Goal: Transaction & Acquisition: Purchase product/service

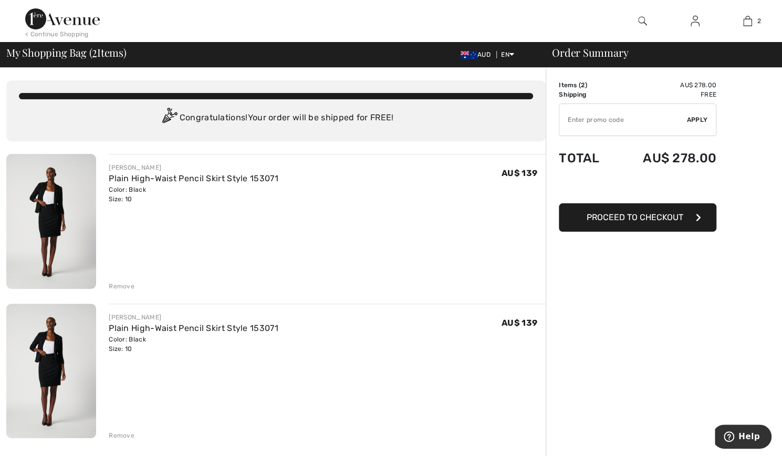
click at [126, 287] on div "Remove" at bounding box center [122, 286] width 26 height 9
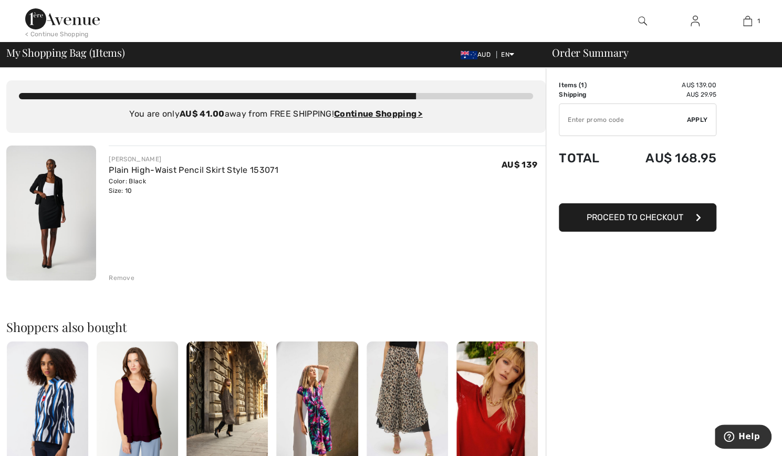
click at [51, 34] on div "< Continue Shopping" at bounding box center [57, 33] width 64 height 9
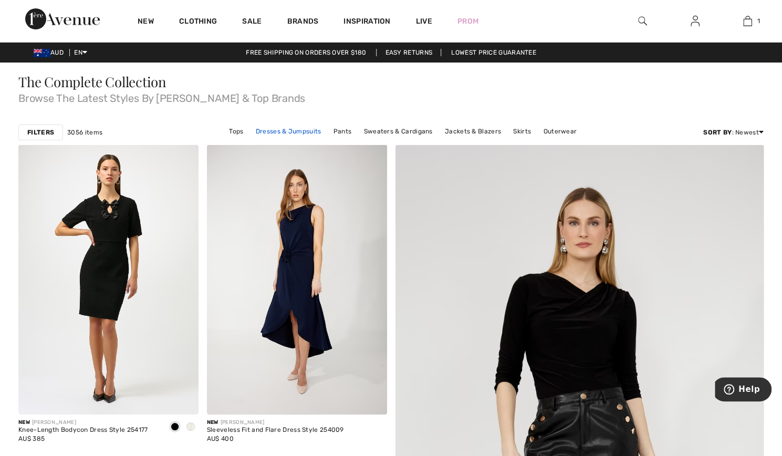
click at [298, 129] on link "Dresses & Jumpsuits" at bounding box center [289, 131] width 76 height 14
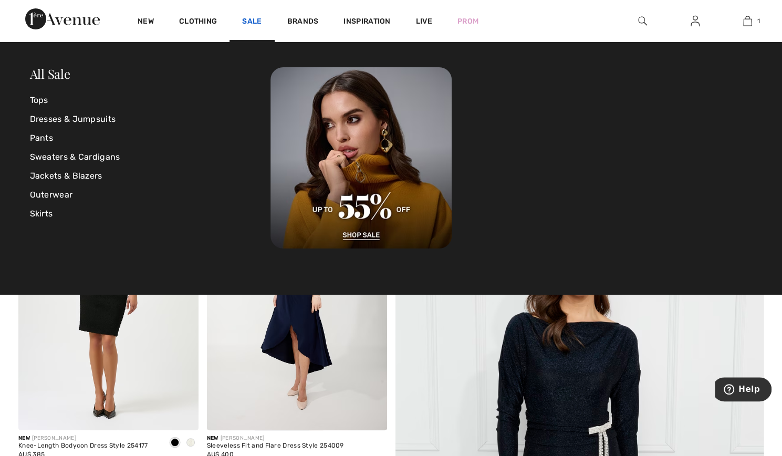
click at [252, 22] on link "Sale" at bounding box center [251, 22] width 19 height 11
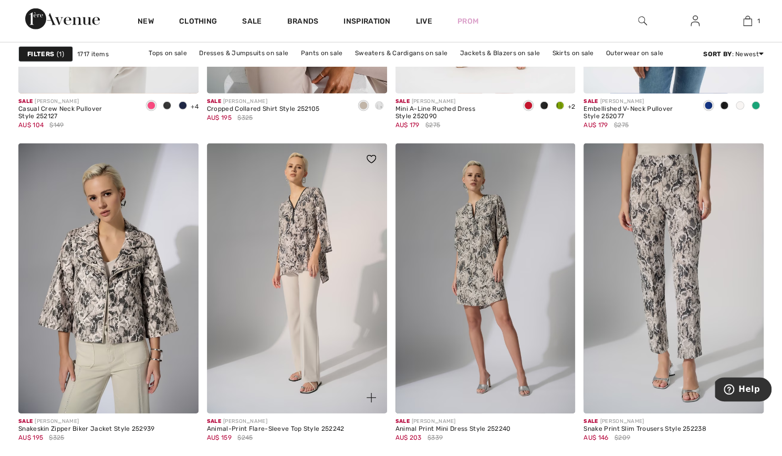
scroll to position [1734, 0]
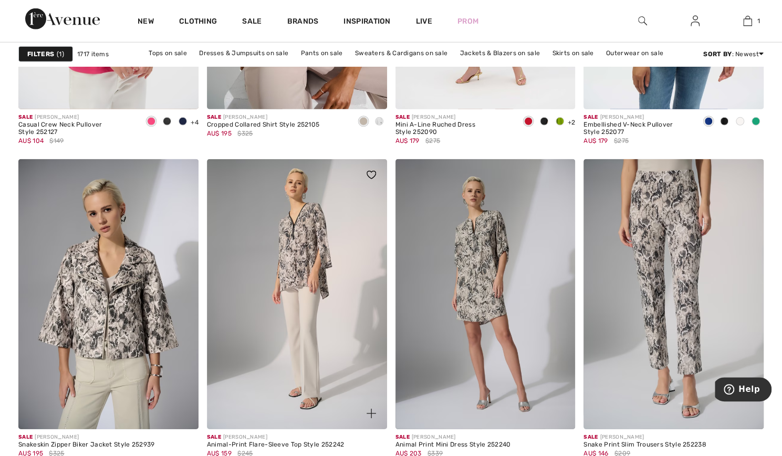
click at [284, 250] on img at bounding box center [297, 294] width 180 height 270
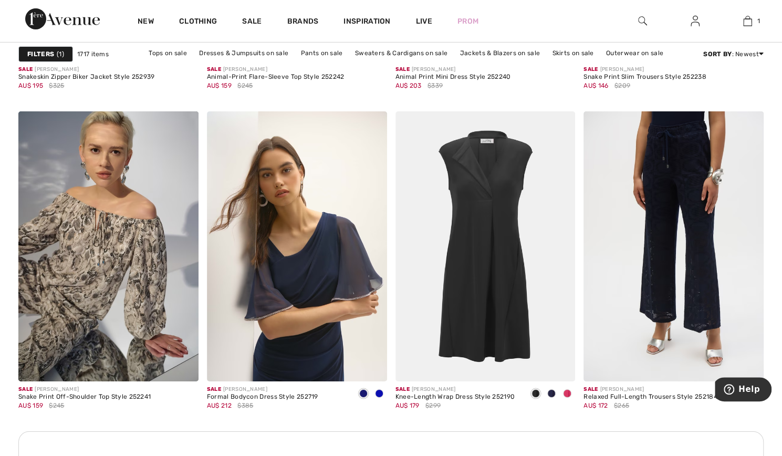
scroll to position [2154, 0]
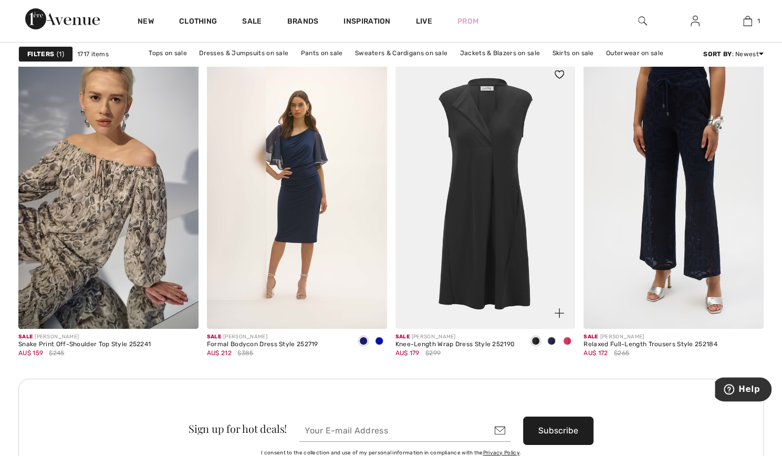
click at [568, 341] on span at bounding box center [567, 341] width 8 height 8
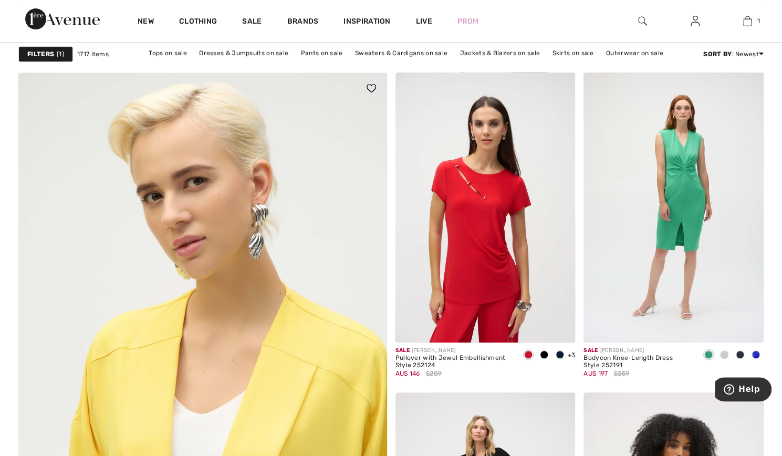
scroll to position [2627, 0]
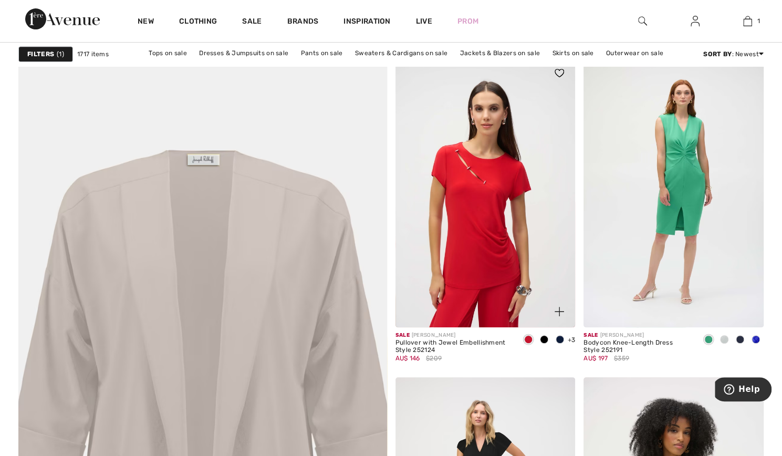
click at [559, 338] on span at bounding box center [560, 339] width 8 height 8
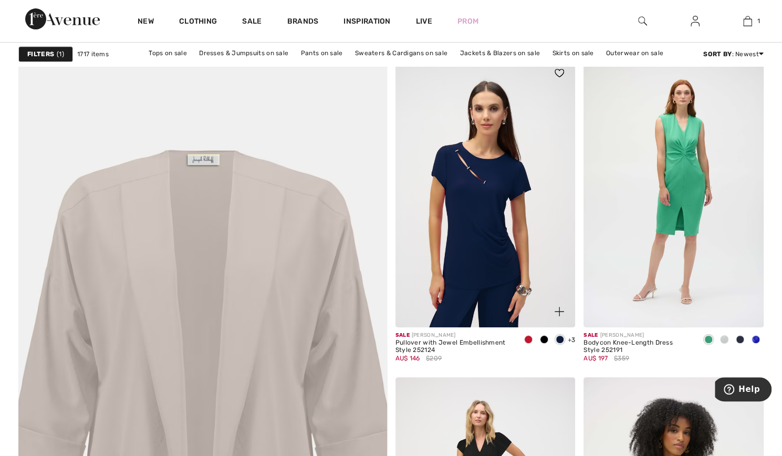
click at [541, 338] on span at bounding box center [544, 339] width 8 height 8
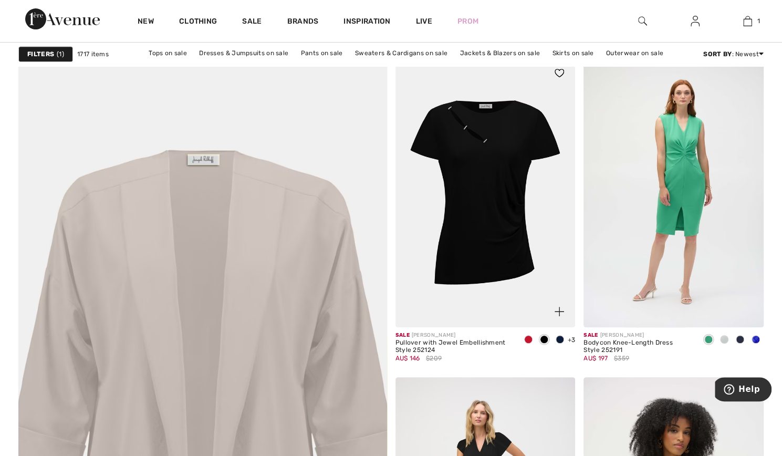
click at [525, 336] on span at bounding box center [528, 339] width 8 height 8
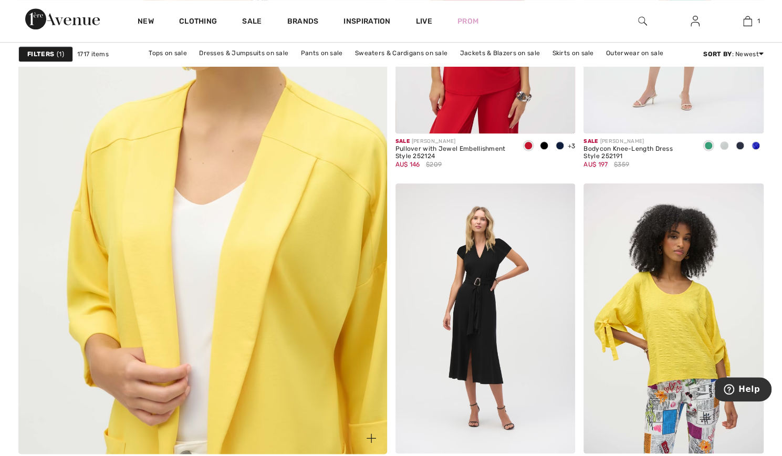
scroll to position [2837, 0]
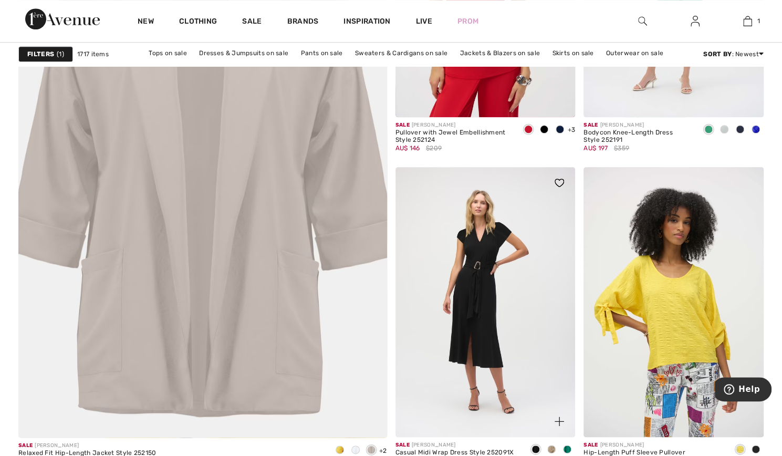
click at [569, 446] on span at bounding box center [567, 449] width 8 height 8
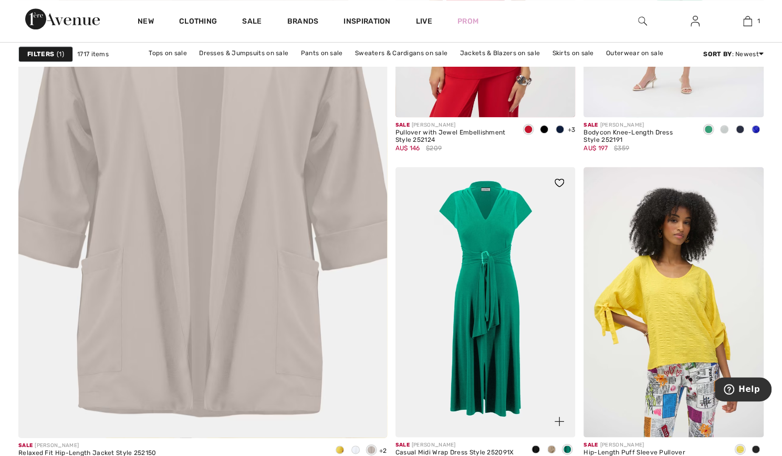
click at [551, 449] on span at bounding box center [551, 449] width 8 height 8
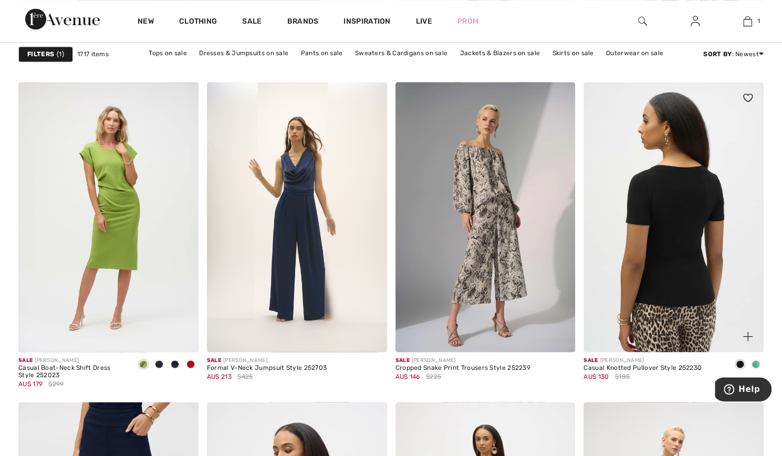
scroll to position [3257, 0]
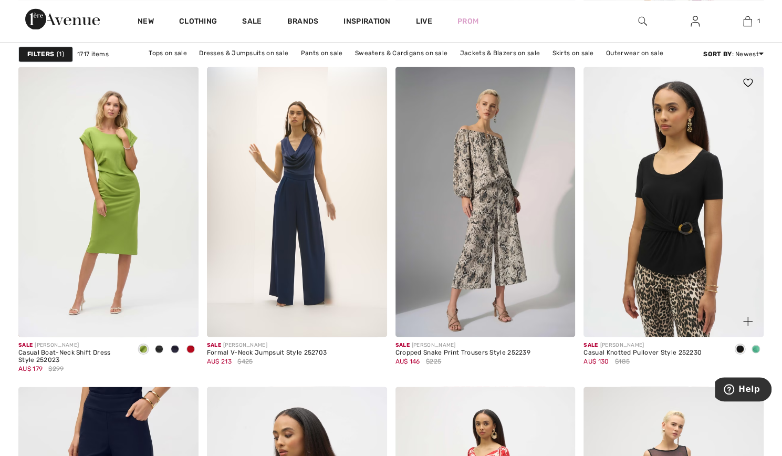
click at [755, 348] on span at bounding box center [756, 349] width 8 height 8
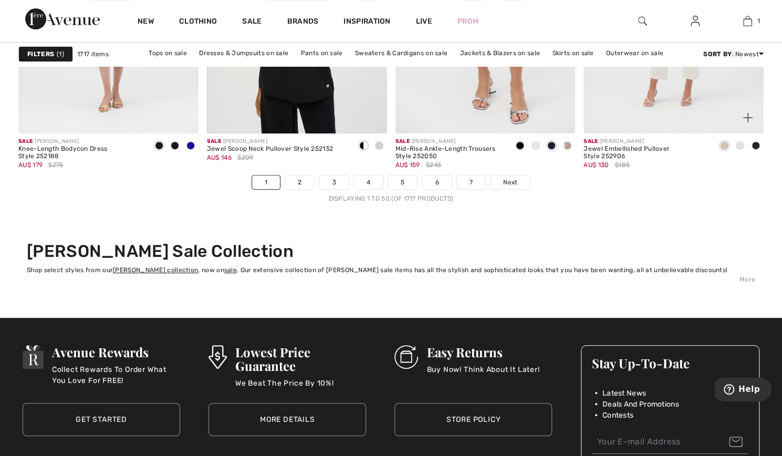
scroll to position [4885, 0]
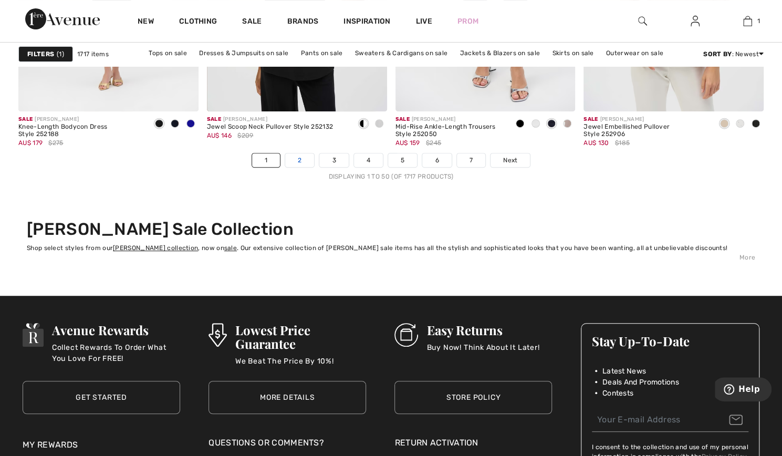
click at [298, 160] on link "2" at bounding box center [299, 160] width 29 height 14
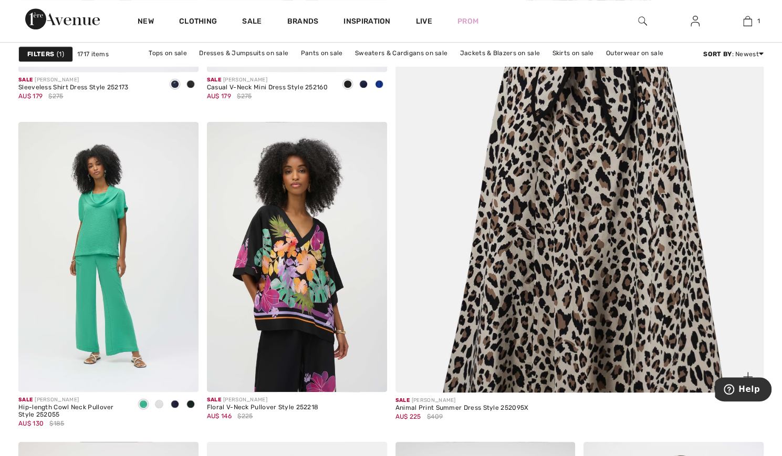
scroll to position [53, 0]
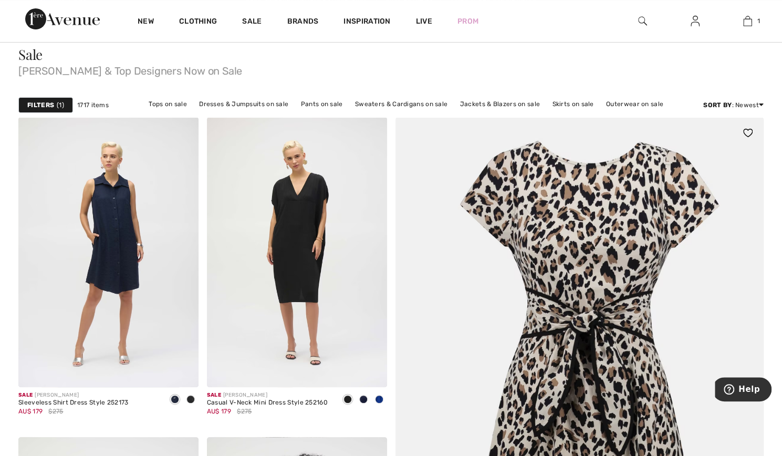
click at [577, 295] on img at bounding box center [579, 448] width 442 height 663
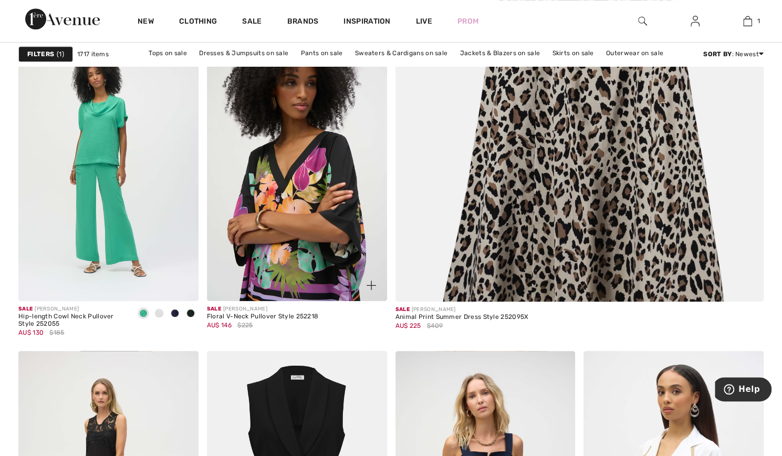
scroll to position [473, 0]
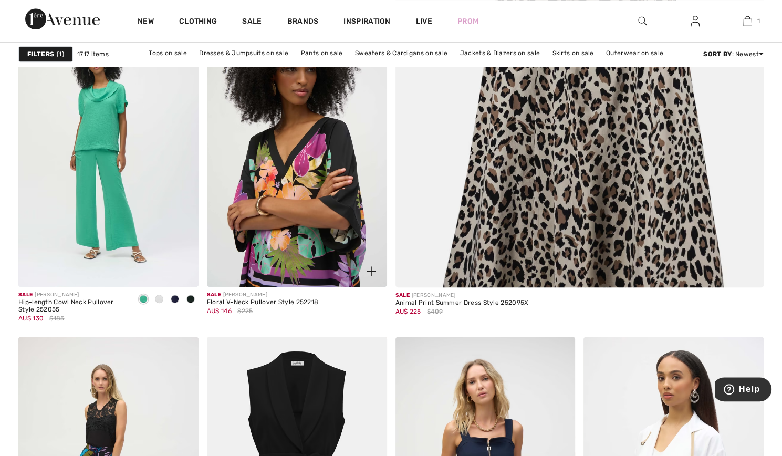
click at [290, 154] on img at bounding box center [297, 152] width 180 height 270
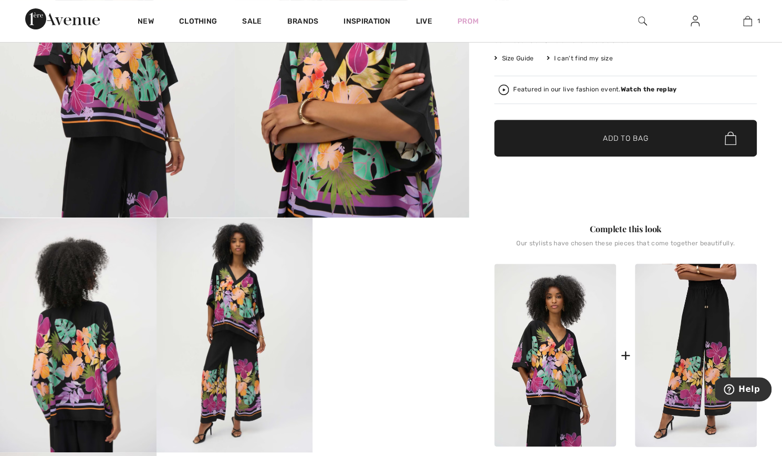
scroll to position [263, 0]
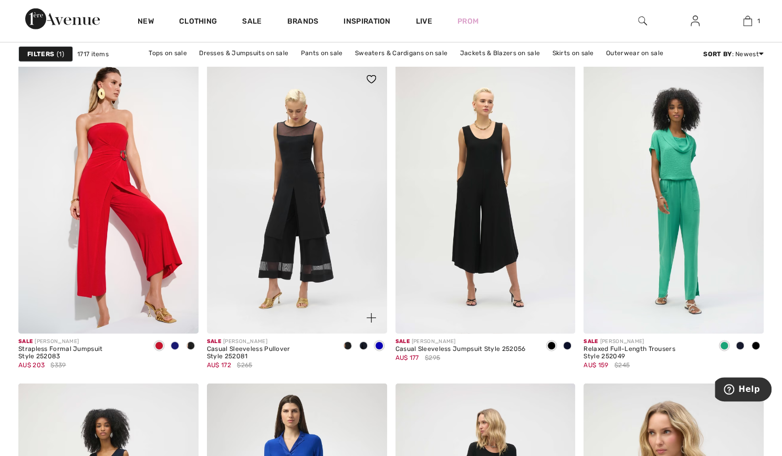
scroll to position [1839, 0]
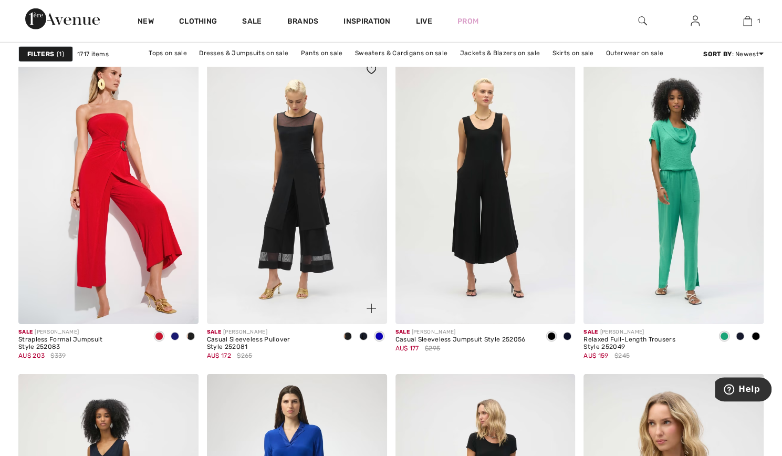
click at [280, 225] on img at bounding box center [297, 189] width 180 height 270
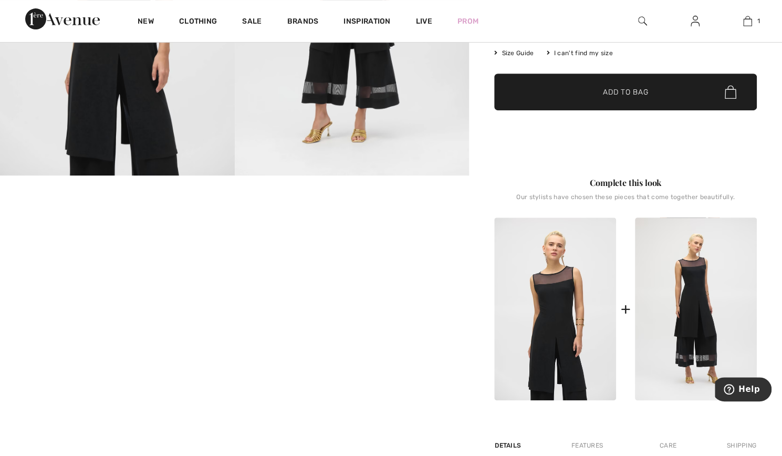
scroll to position [263, 0]
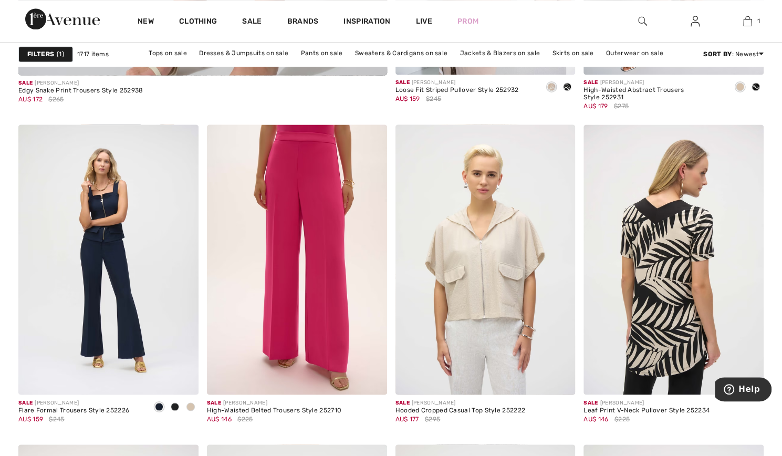
scroll to position [3204, 0]
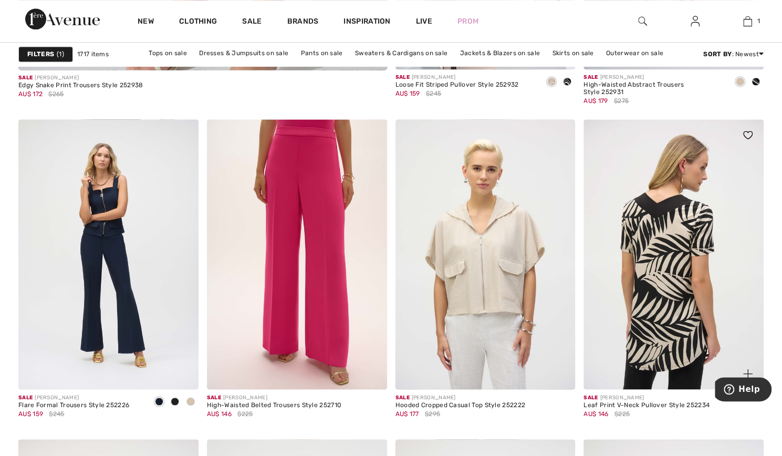
click at [658, 308] on img at bounding box center [674, 254] width 180 height 270
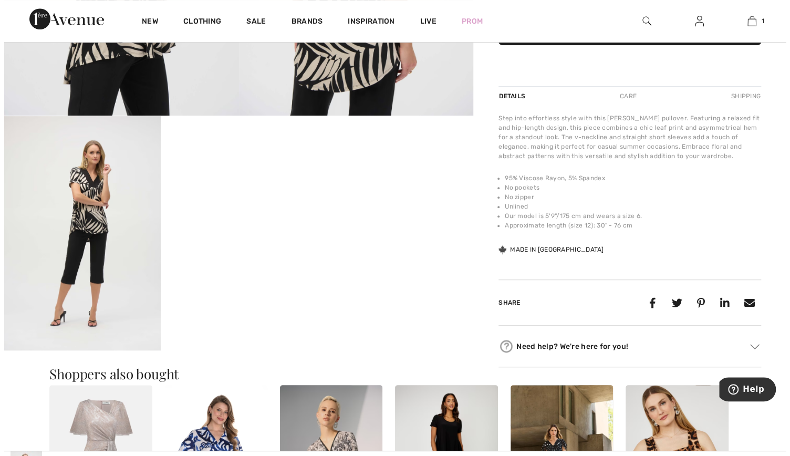
scroll to position [315, 0]
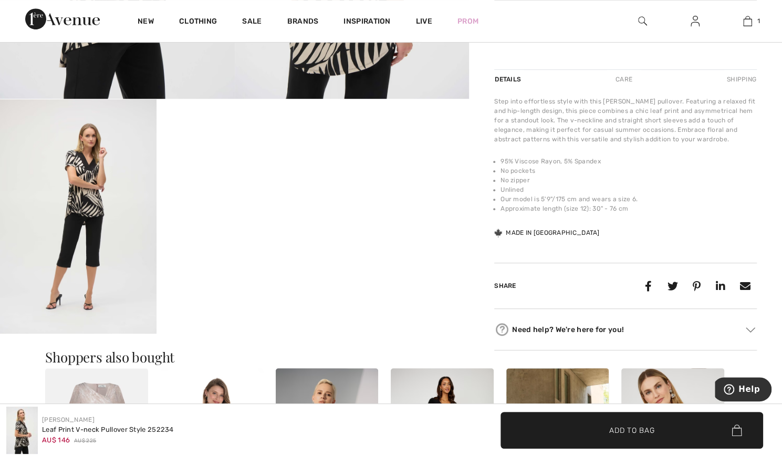
click at [82, 216] on img at bounding box center [78, 216] width 157 height 234
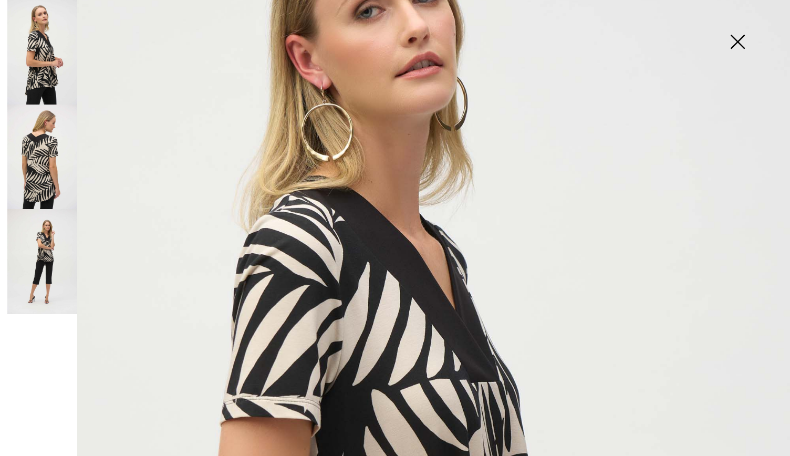
scroll to position [158, 0]
click at [39, 235] on img at bounding box center [42, 261] width 70 height 105
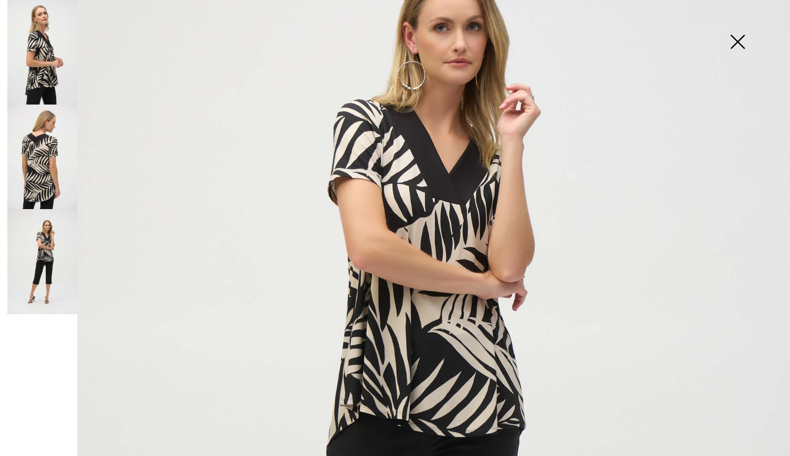
click at [44, 142] on img at bounding box center [42, 157] width 70 height 105
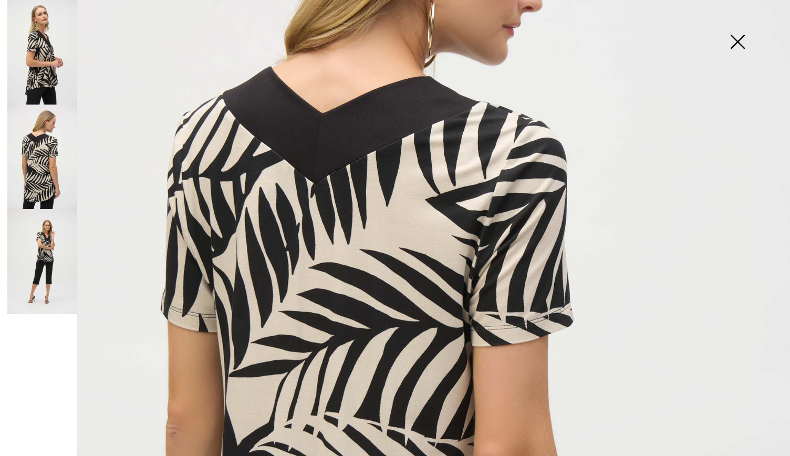
scroll to position [85, 0]
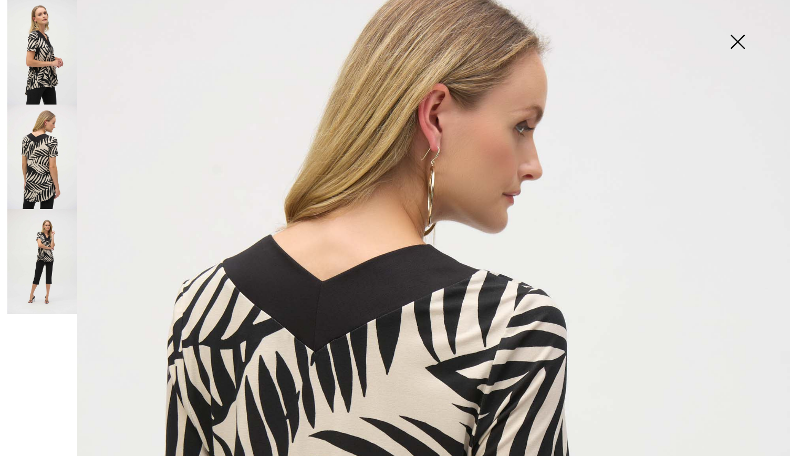
click at [43, 65] on img at bounding box center [42, 52] width 70 height 105
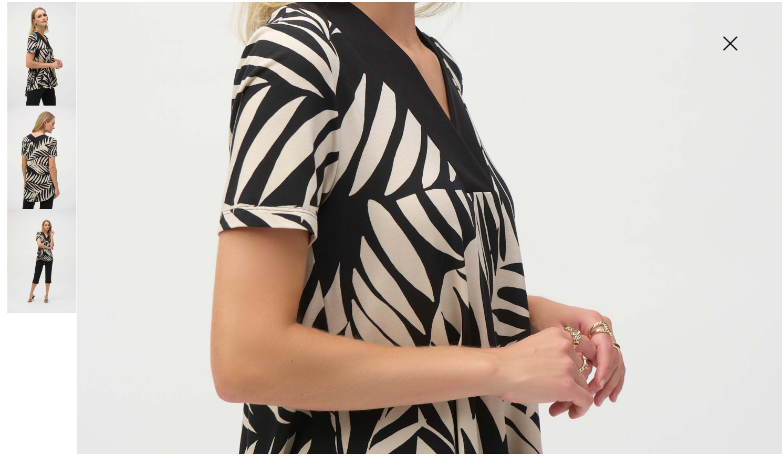
scroll to position [0, 0]
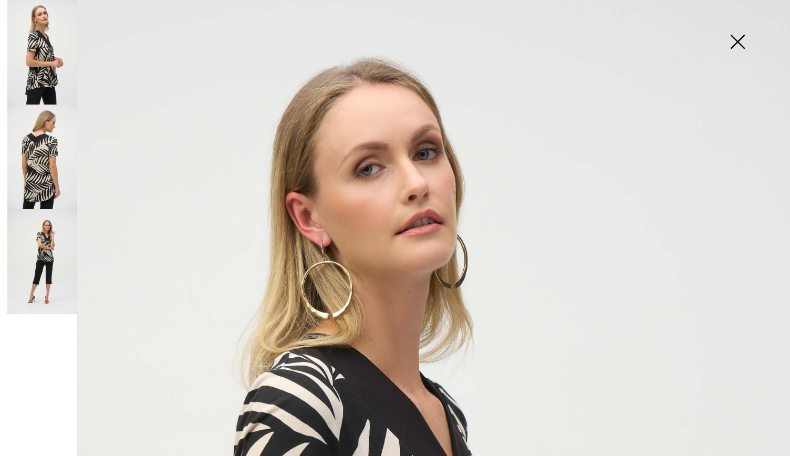
click at [742, 44] on img at bounding box center [737, 43] width 53 height 54
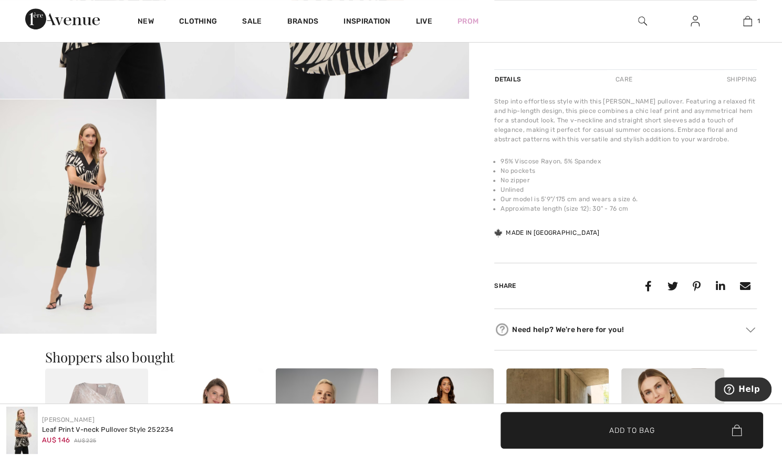
click at [254, 178] on video "Your browser does not support the video tag." at bounding box center [235, 138] width 157 height 78
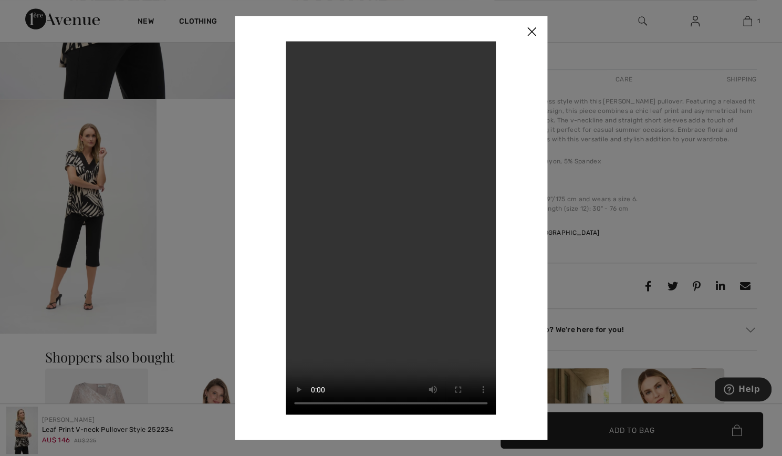
click at [535, 27] on img at bounding box center [532, 32] width 32 height 33
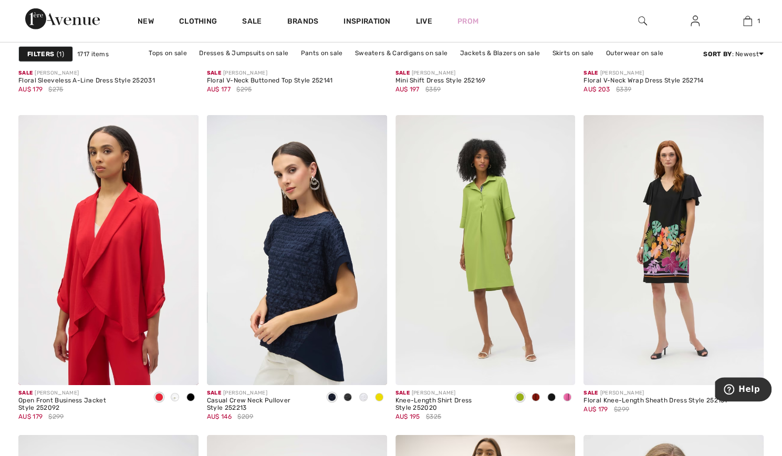
scroll to position [4308, 0]
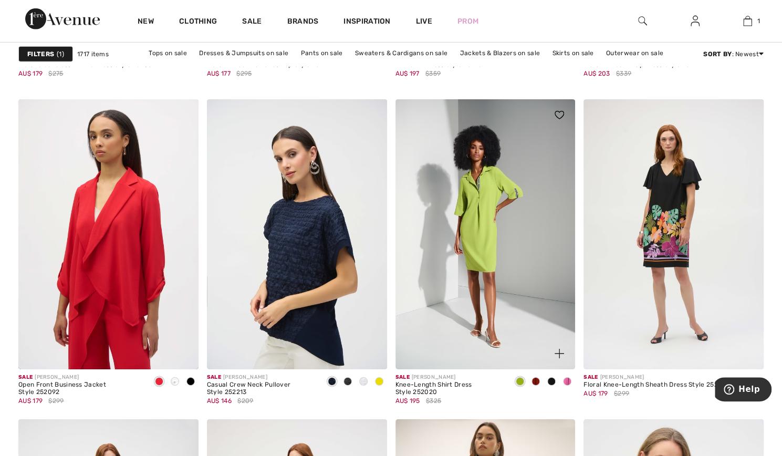
click at [567, 380] on span at bounding box center [567, 381] width 8 height 8
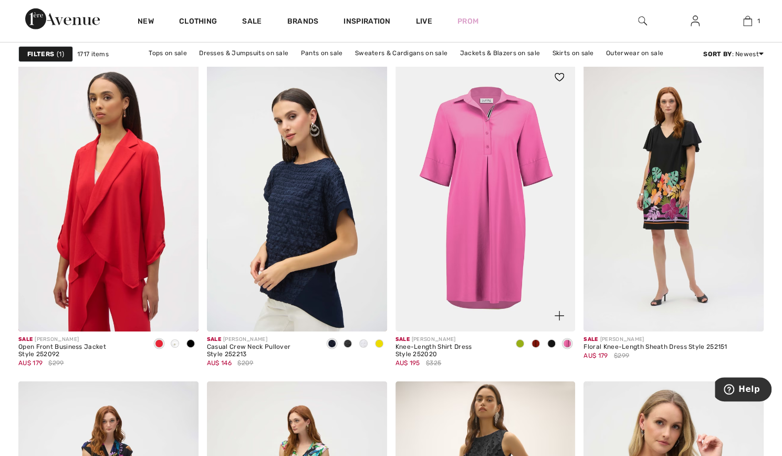
scroll to position [4360, 0]
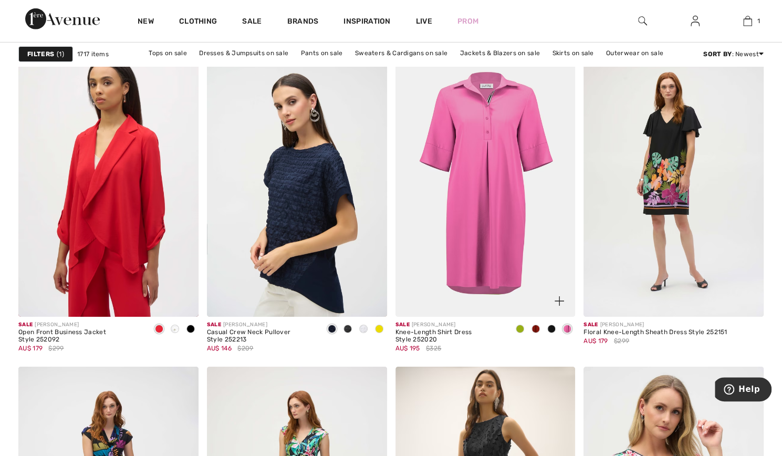
click at [521, 328] on span at bounding box center [520, 329] width 8 height 8
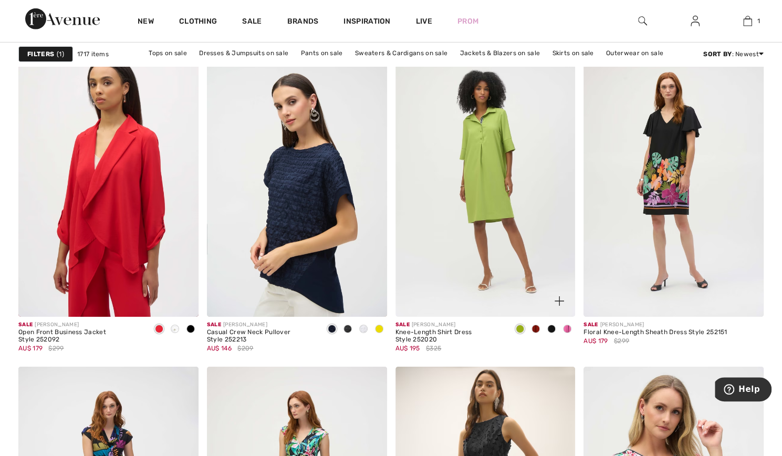
click at [475, 203] on img at bounding box center [486, 182] width 180 height 270
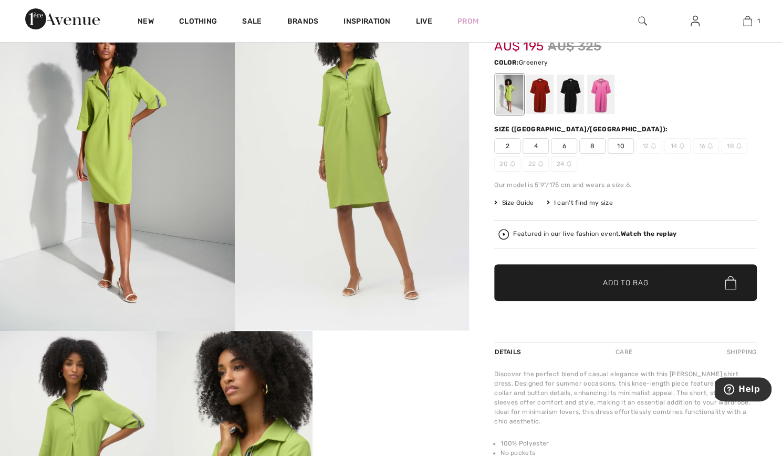
scroll to position [53, 0]
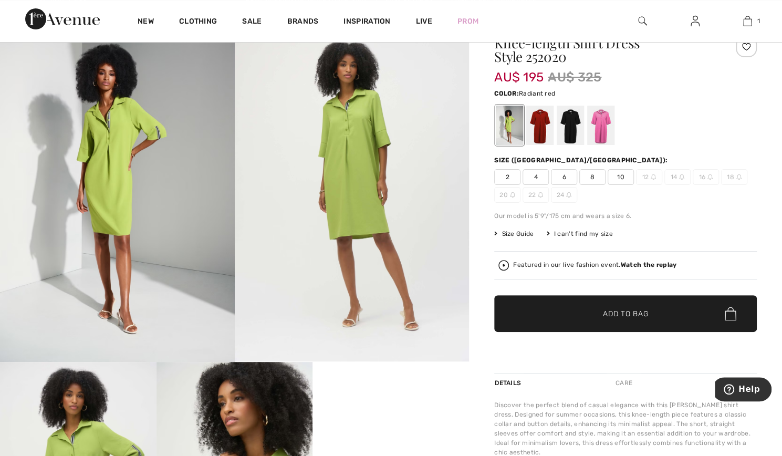
click at [537, 136] on div at bounding box center [539, 125] width 27 height 39
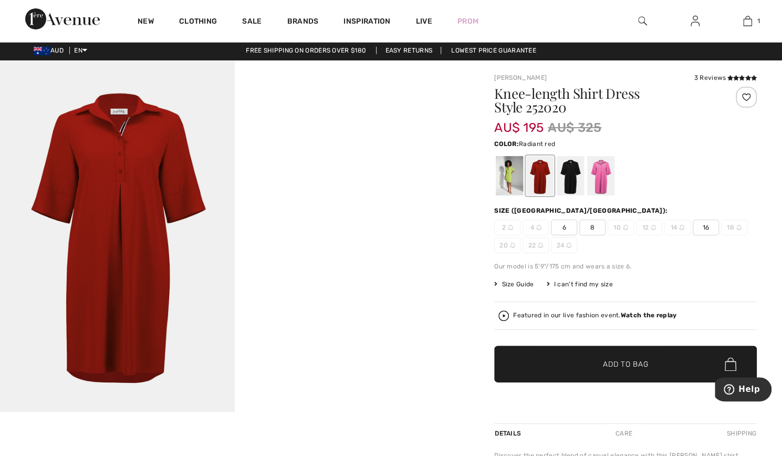
scroll to position [0, 0]
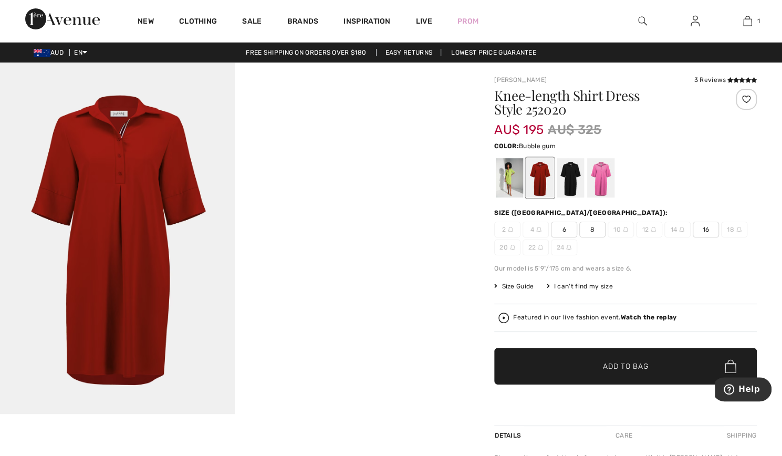
click at [597, 174] on div at bounding box center [600, 177] width 27 height 39
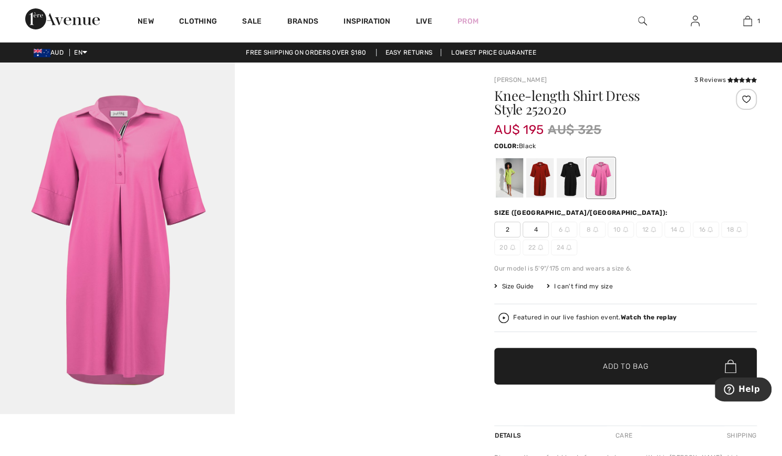
click at [568, 185] on div at bounding box center [570, 177] width 27 height 39
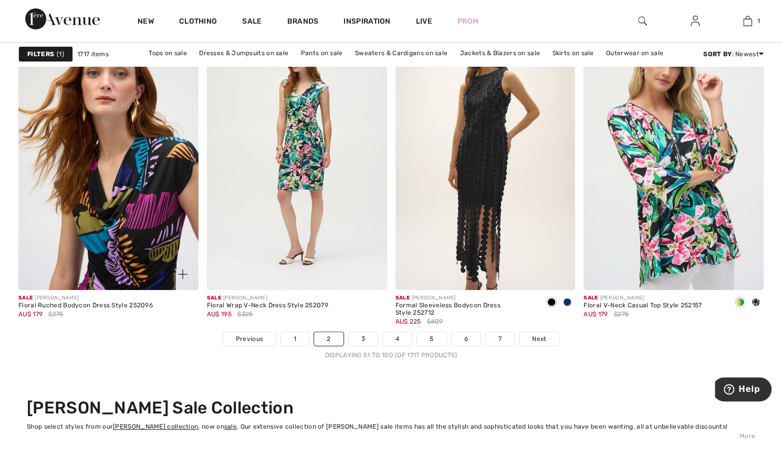
scroll to position [4728, 0]
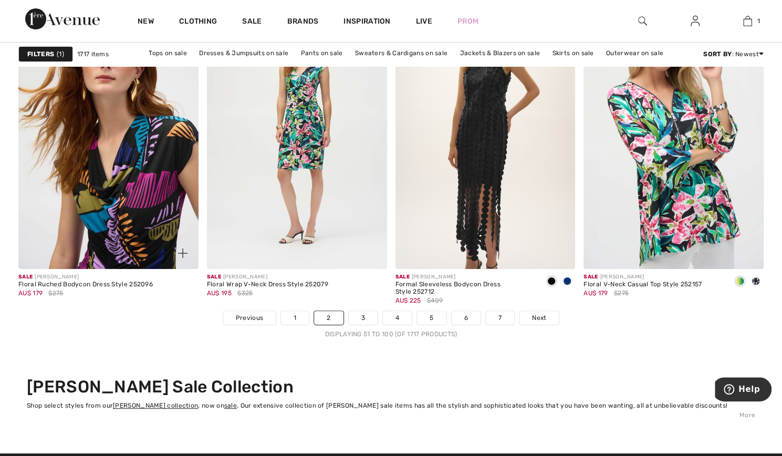
click at [122, 163] on img at bounding box center [108, 134] width 180 height 270
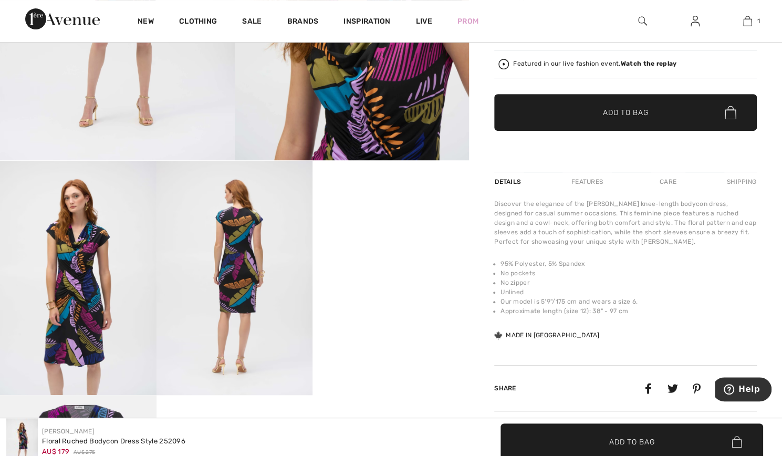
scroll to position [210, 0]
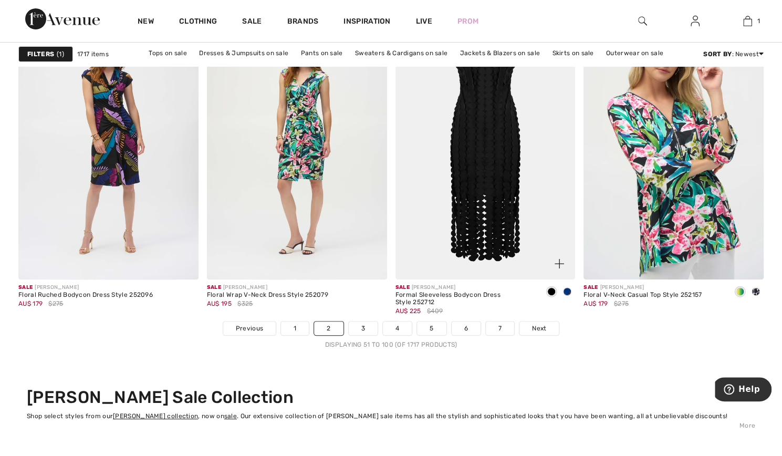
scroll to position [4728, 0]
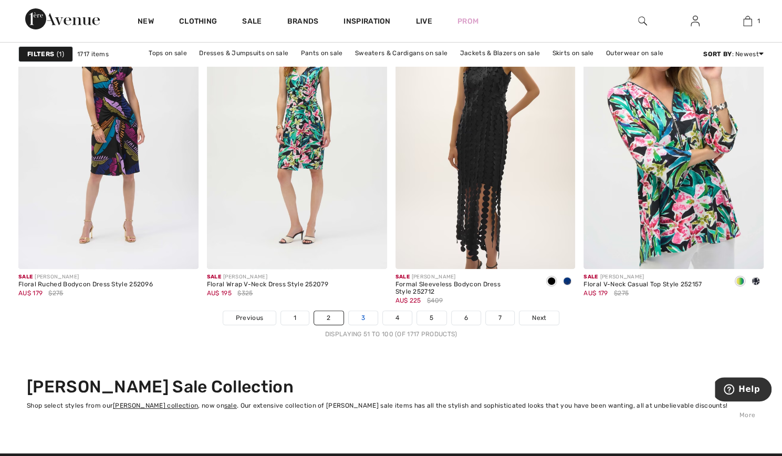
click at [367, 312] on link "3" at bounding box center [363, 318] width 29 height 14
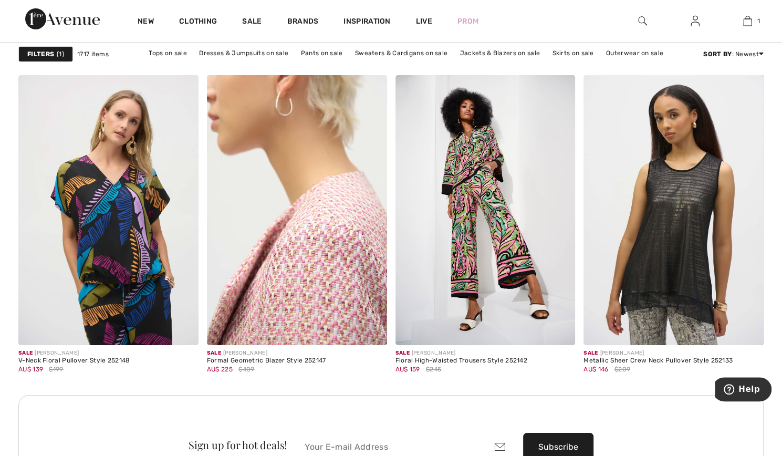
scroll to position [2154, 0]
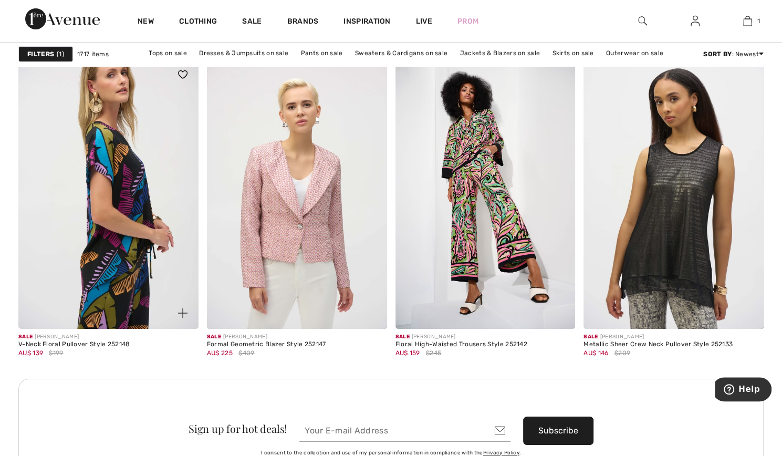
click at [126, 220] on img at bounding box center [108, 194] width 180 height 270
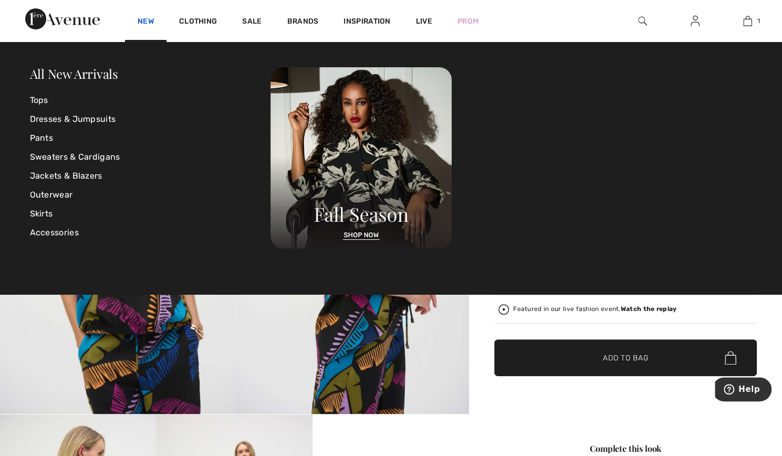
click at [146, 23] on link "New" at bounding box center [146, 22] width 16 height 11
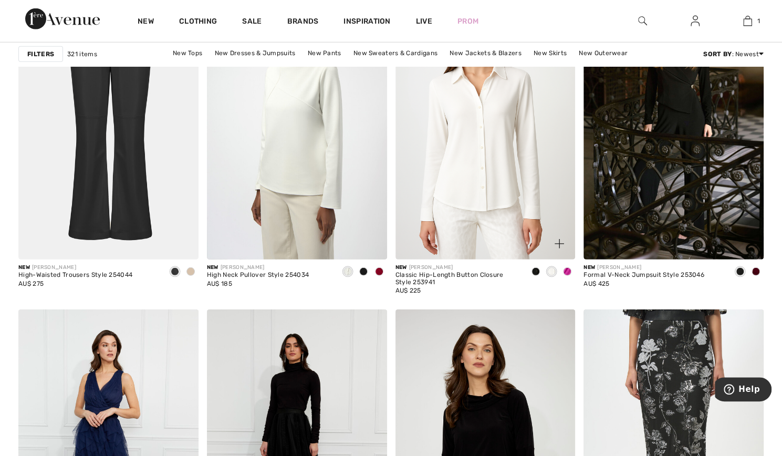
scroll to position [3992, 0]
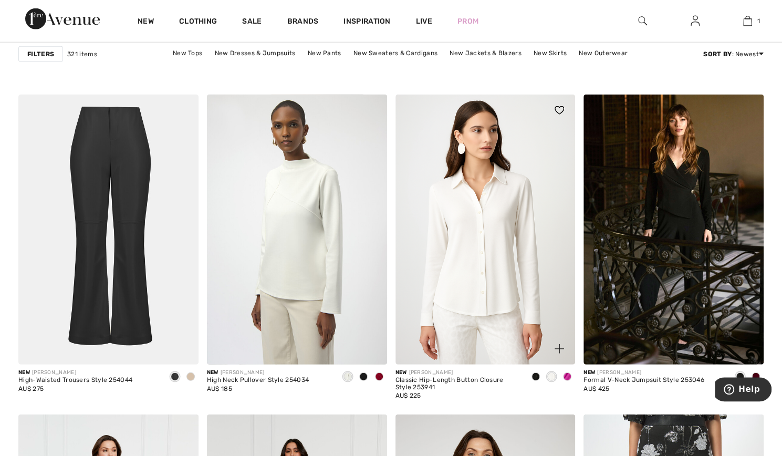
click at [568, 376] on span at bounding box center [567, 376] width 8 height 8
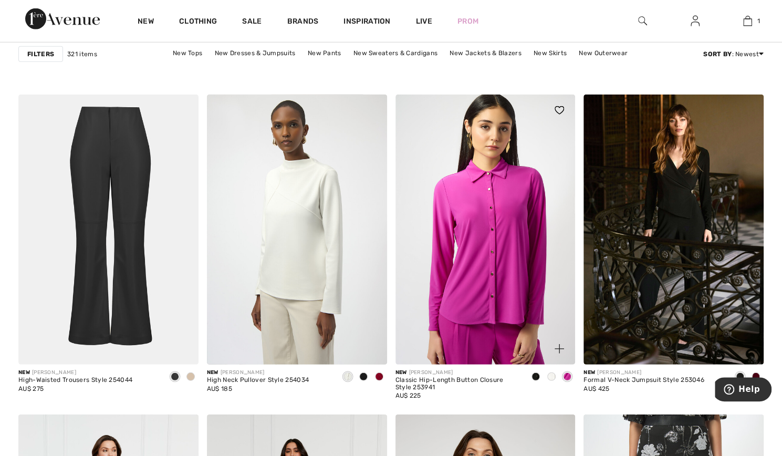
click at [551, 377] on span at bounding box center [551, 376] width 8 height 8
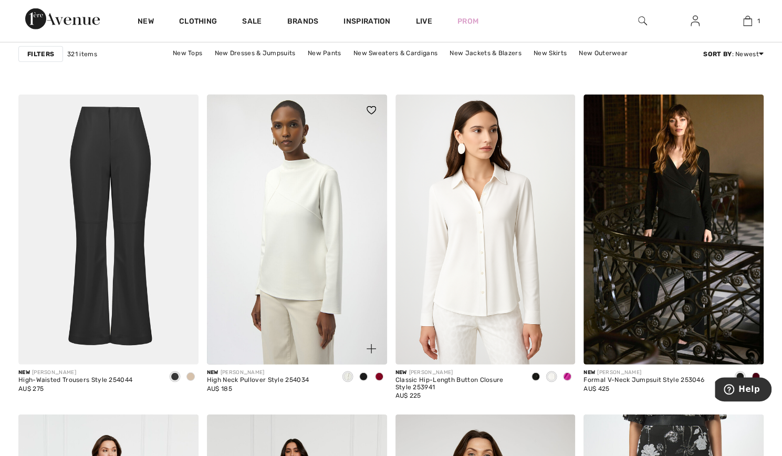
click at [379, 375] on span at bounding box center [379, 376] width 8 height 8
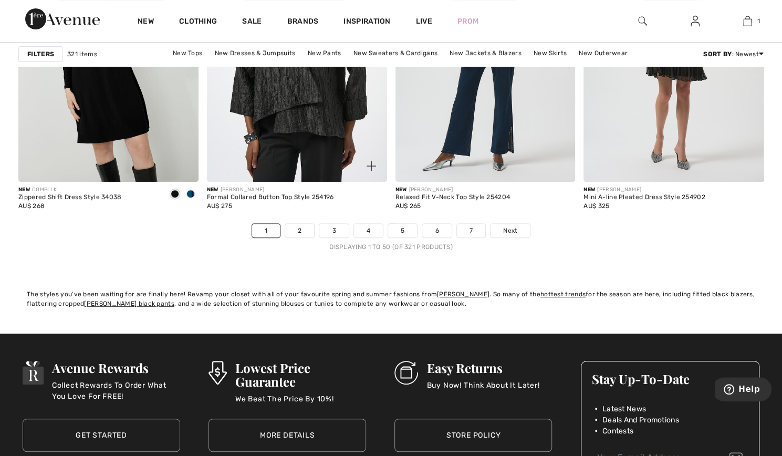
scroll to position [4833, 0]
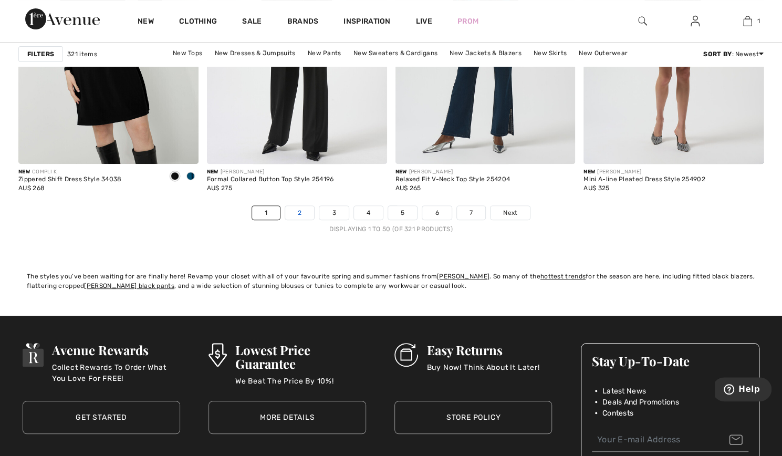
click at [302, 210] on link "2" at bounding box center [299, 213] width 29 height 14
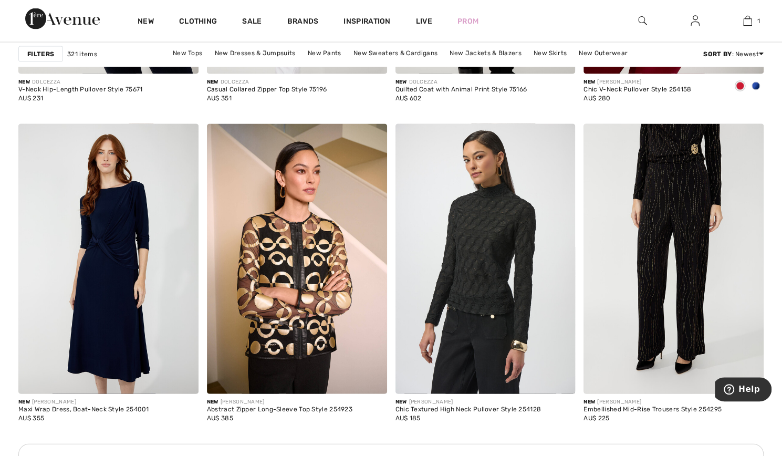
scroll to position [3572, 0]
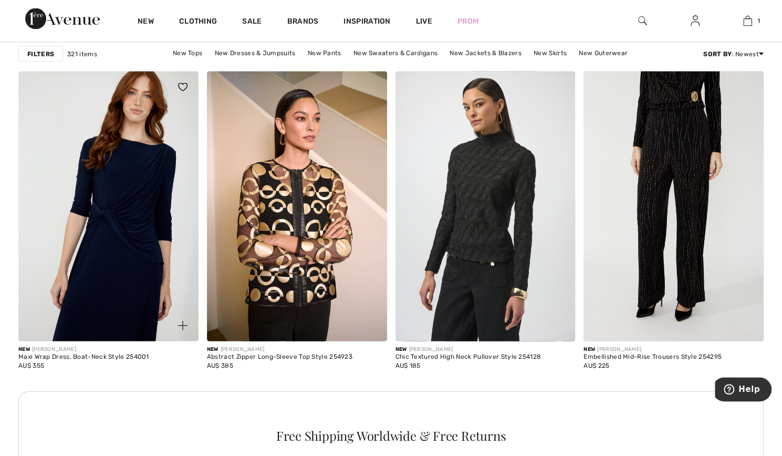
click at [117, 192] on img at bounding box center [108, 206] width 180 height 270
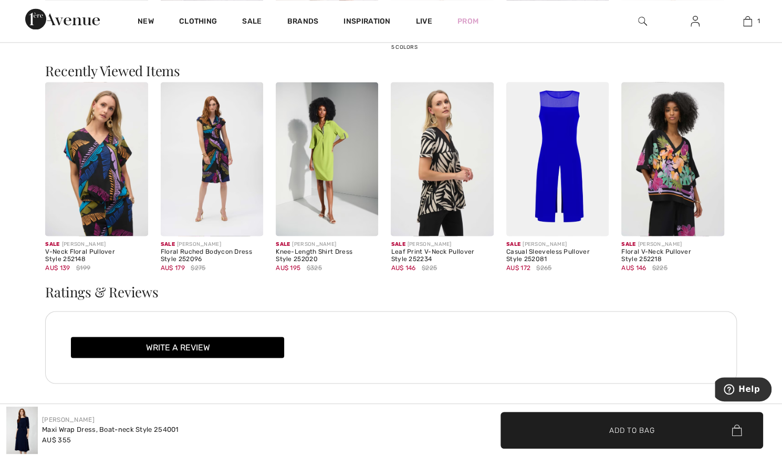
scroll to position [1051, 0]
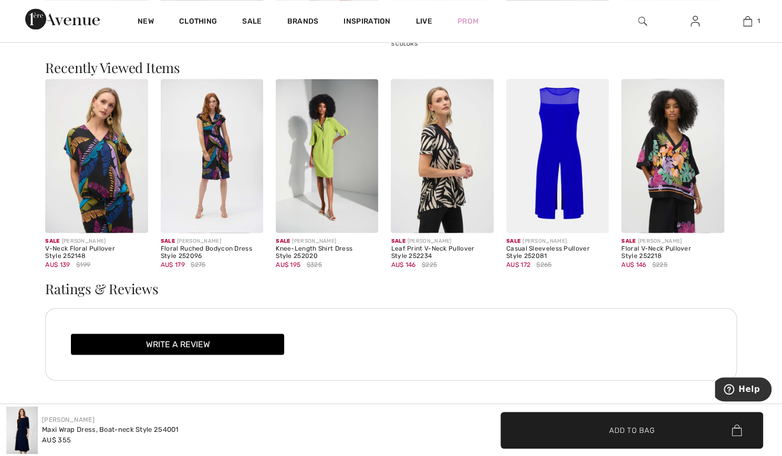
click at [438, 191] on img at bounding box center [442, 156] width 102 height 154
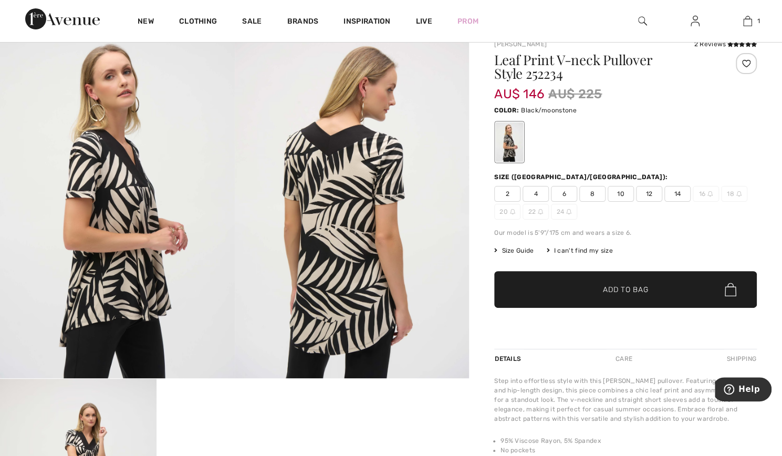
scroll to position [53, 0]
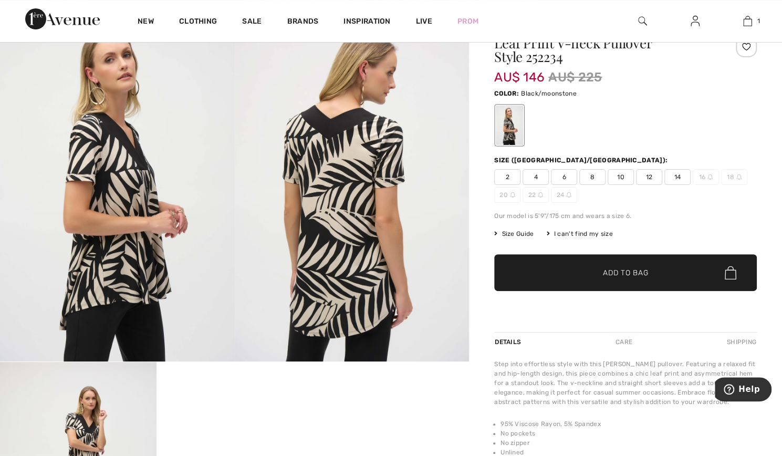
click at [622, 179] on span "10" at bounding box center [621, 177] width 26 height 16
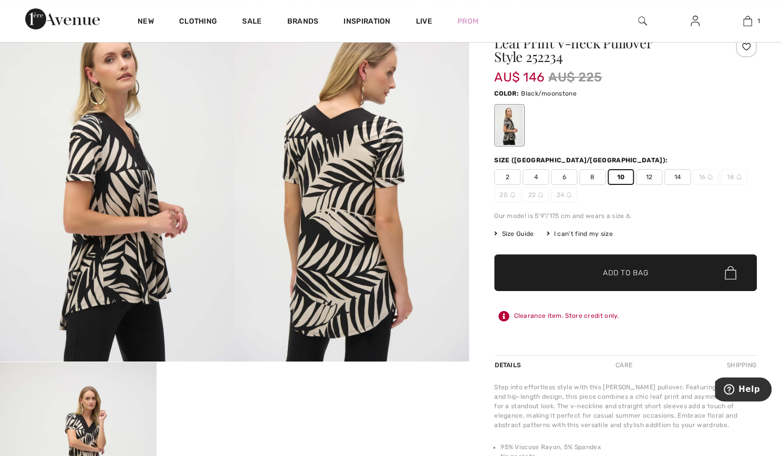
click at [504, 317] on icon at bounding box center [504, 316] width 11 height 11
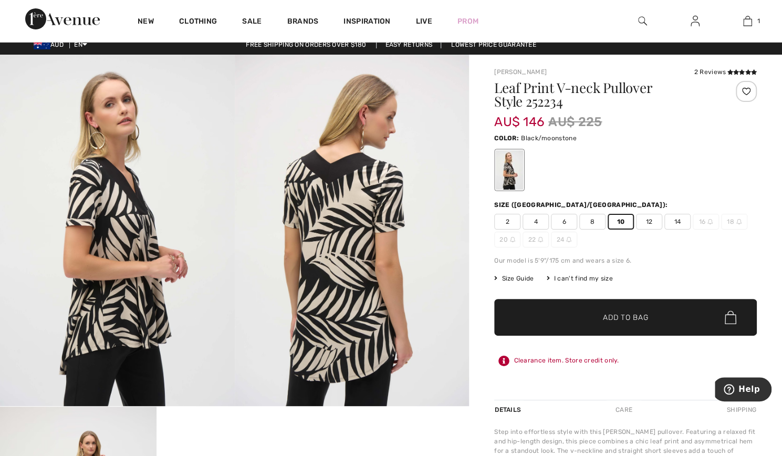
scroll to position [0, 0]
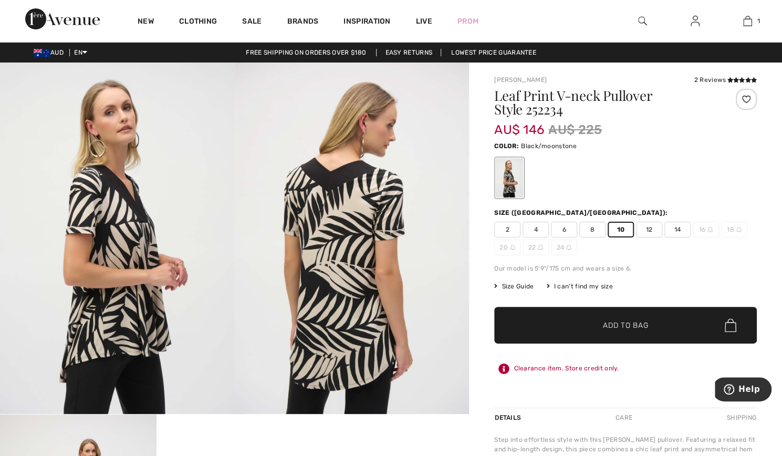
click at [639, 316] on span "✔ Added to Bag Add to Bag" at bounding box center [625, 325] width 263 height 37
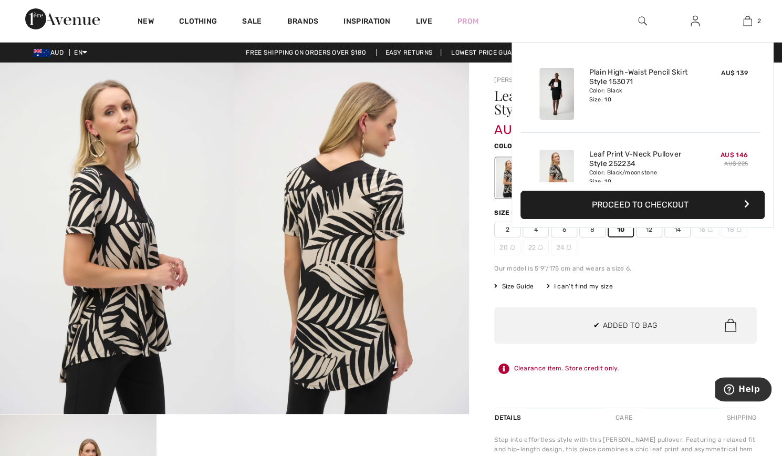
scroll to position [32, 0]
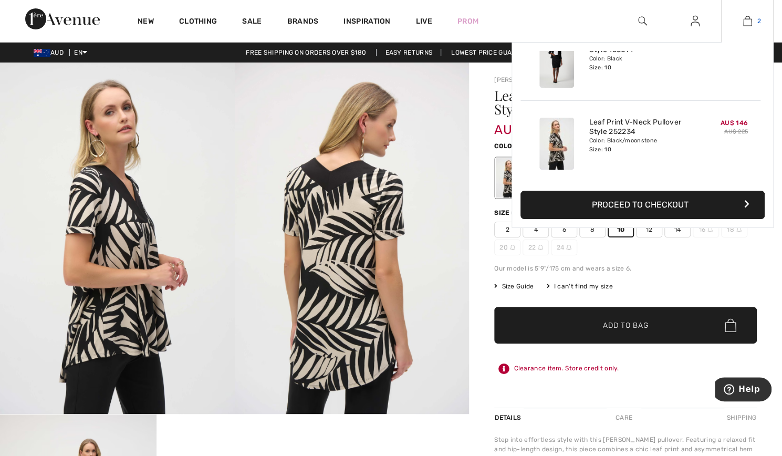
click at [751, 23] on img at bounding box center [747, 21] width 9 height 13
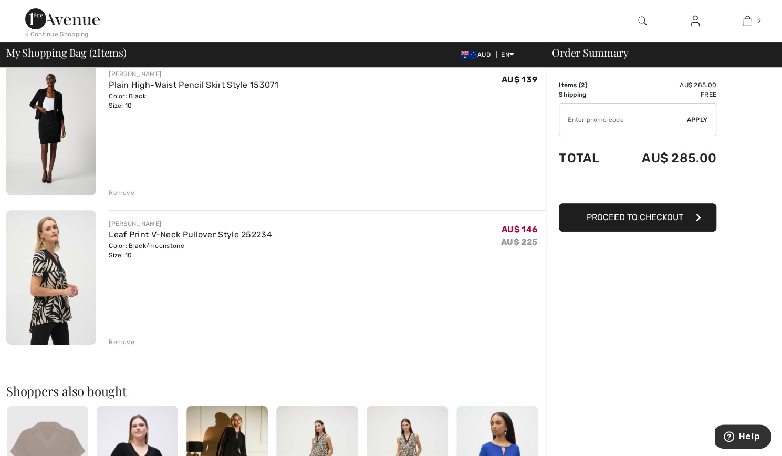
scroll to position [158, 0]
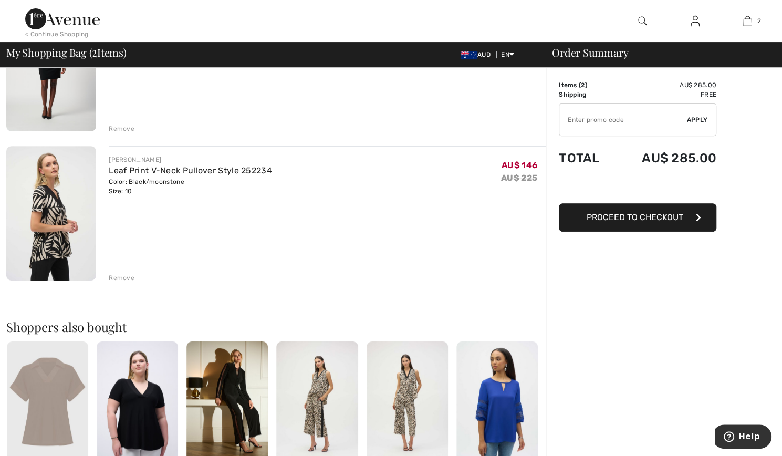
click at [125, 276] on div "Remove" at bounding box center [122, 277] width 26 height 9
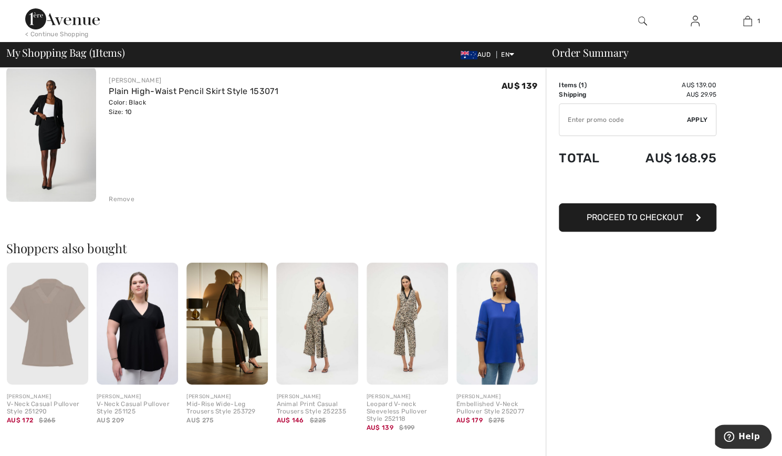
scroll to position [0, 0]
